Goal: Information Seeking & Learning: Learn about a topic

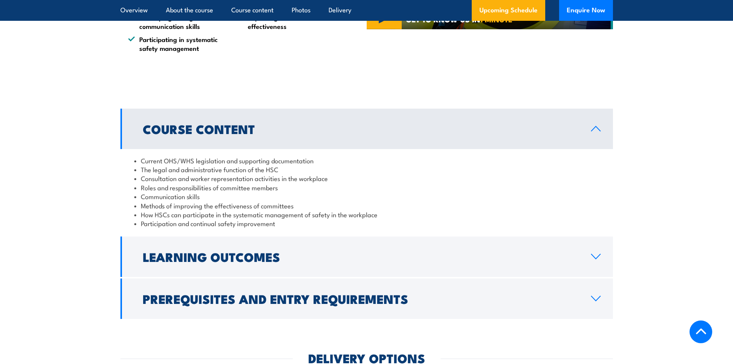
scroll to position [616, 0]
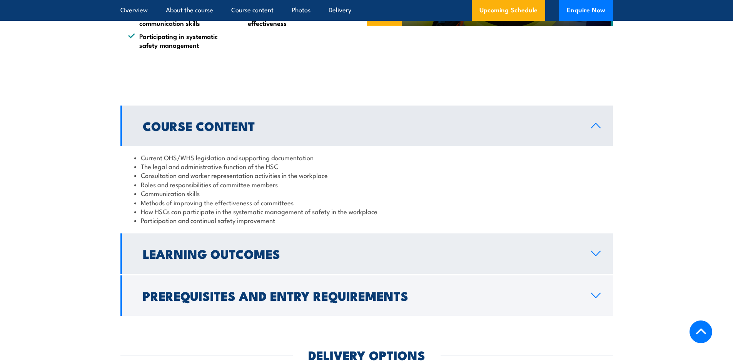
click at [166, 242] on link "Learning Outcomes" at bounding box center [366, 253] width 493 height 40
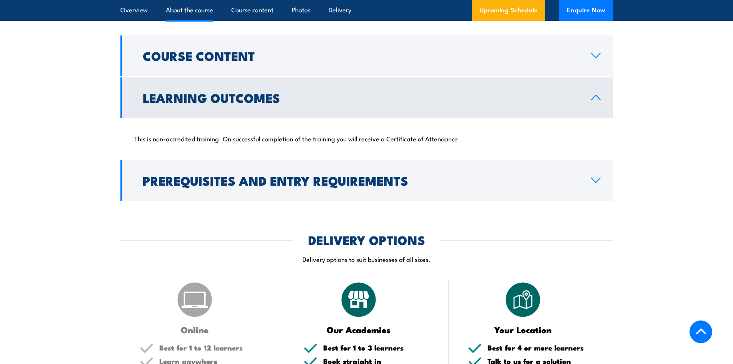
scroll to position [693, 0]
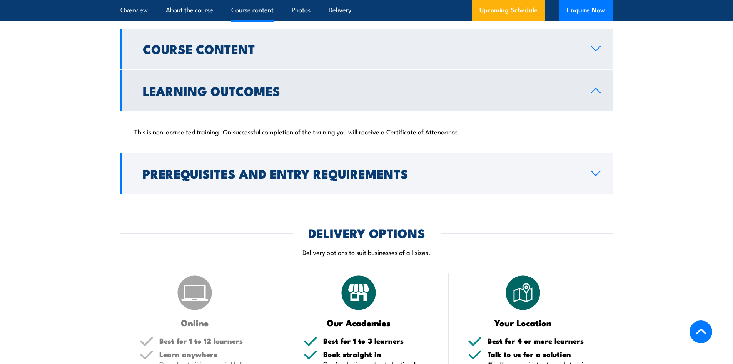
click at [281, 54] on link "Course Content" at bounding box center [366, 48] width 493 height 40
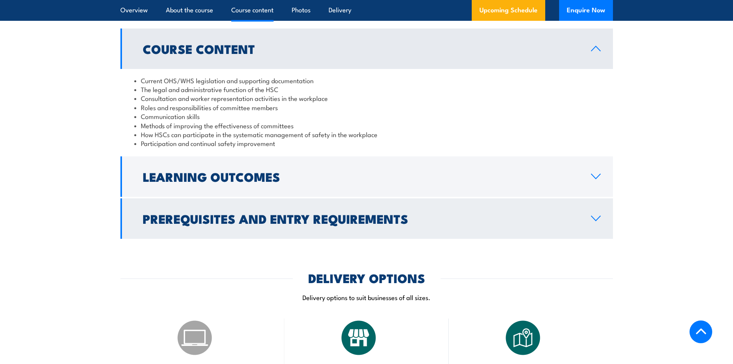
click at [288, 224] on h2 "Prerequisites and Entry Requirements" at bounding box center [361, 218] width 436 height 11
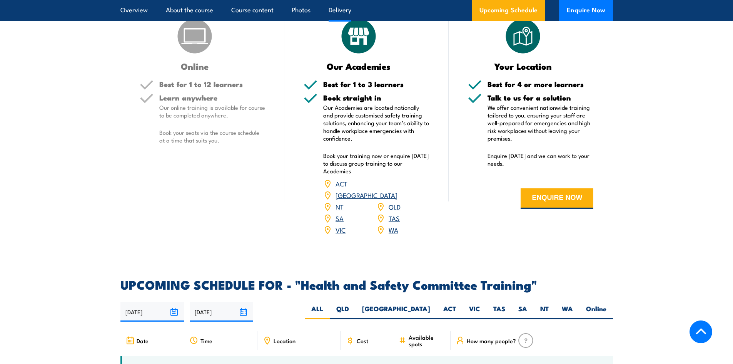
scroll to position [1116, 0]
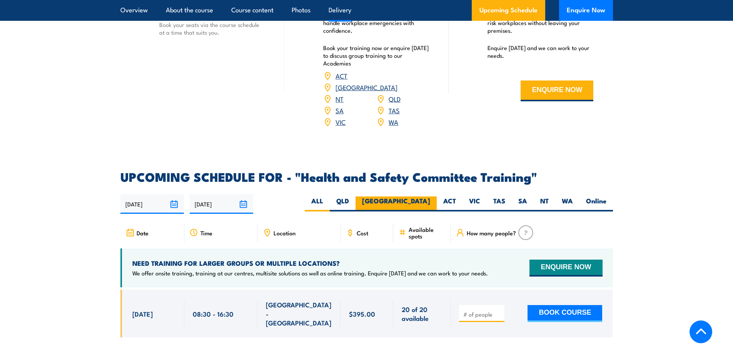
click at [423, 196] on label "[GEOGRAPHIC_DATA]" at bounding box center [396, 203] width 81 height 15
click at [430, 196] on input "[GEOGRAPHIC_DATA]" at bounding box center [432, 198] width 5 height 5
radio input "true"
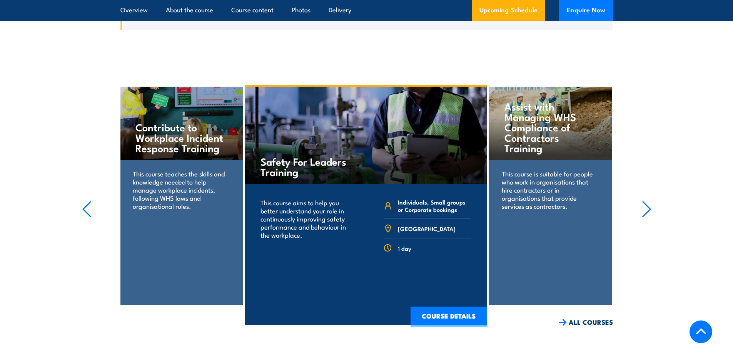
scroll to position [1415, 0]
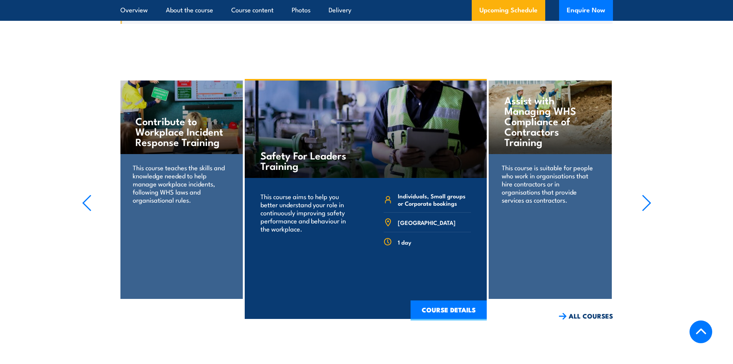
click at [642, 194] on icon "button" at bounding box center [647, 202] width 10 height 17
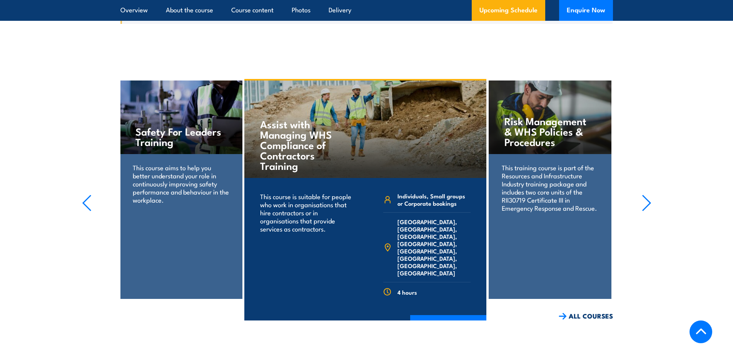
click at [642, 194] on icon "button" at bounding box center [647, 202] width 10 height 17
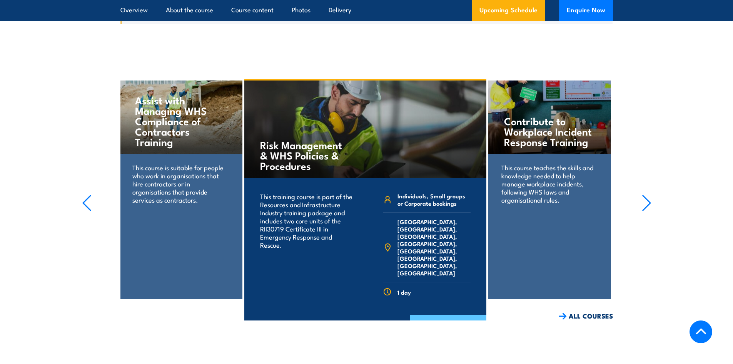
click at [439, 315] on link "COURSE DETAILS" at bounding box center [448, 325] width 76 height 20
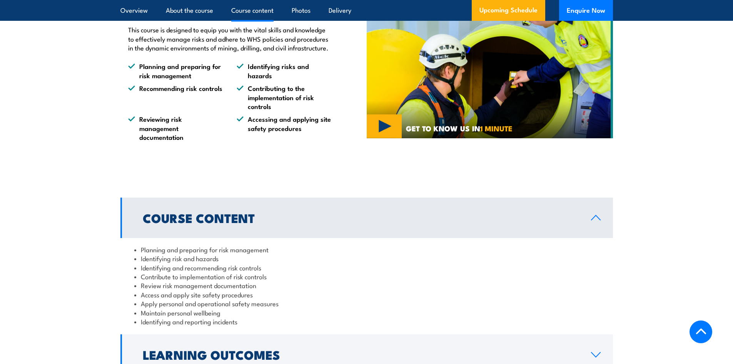
scroll to position [693, 0]
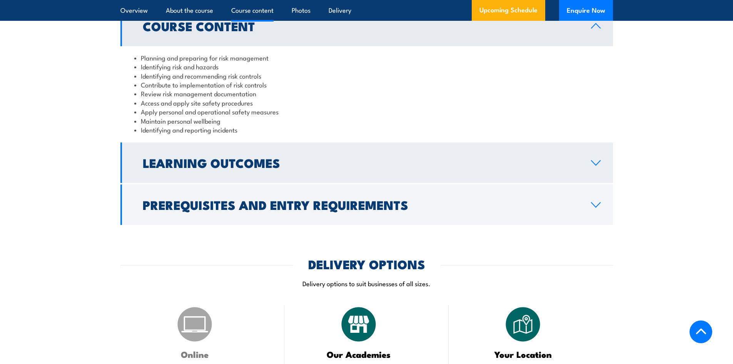
click at [380, 168] on h2 "Learning Outcomes" at bounding box center [361, 162] width 436 height 11
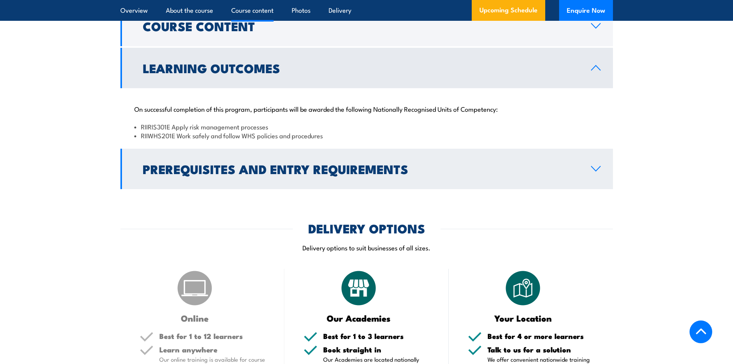
click at [384, 174] on h2 "Prerequisites and Entry Requirements" at bounding box center [361, 168] width 436 height 11
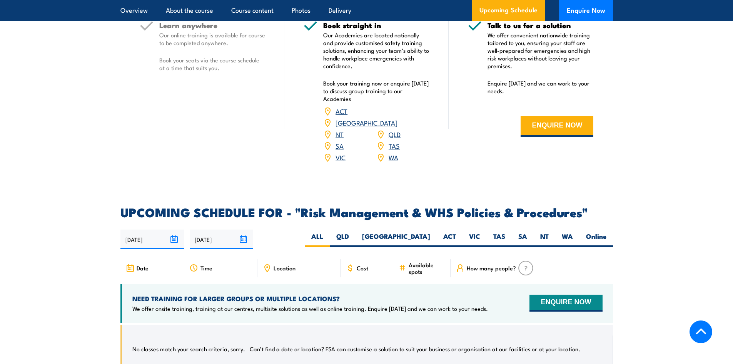
scroll to position [1193, 0]
